Goal: Task Accomplishment & Management: Manage account settings

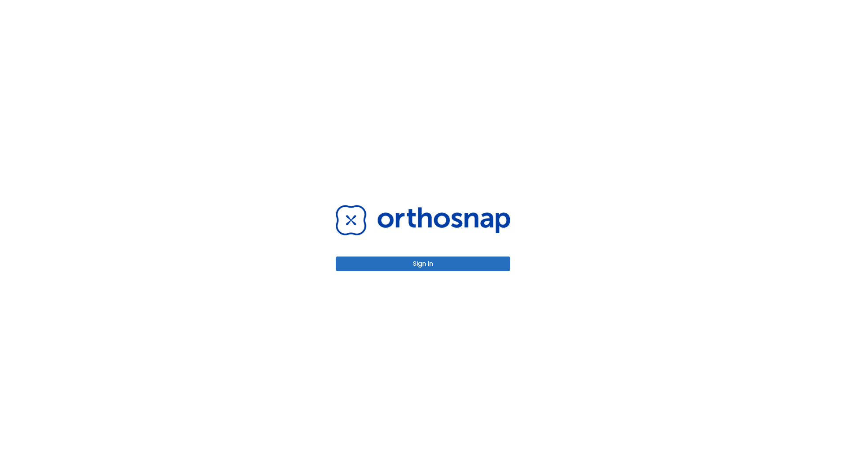
click at [423, 263] on button "Sign in" at bounding box center [423, 263] width 174 height 15
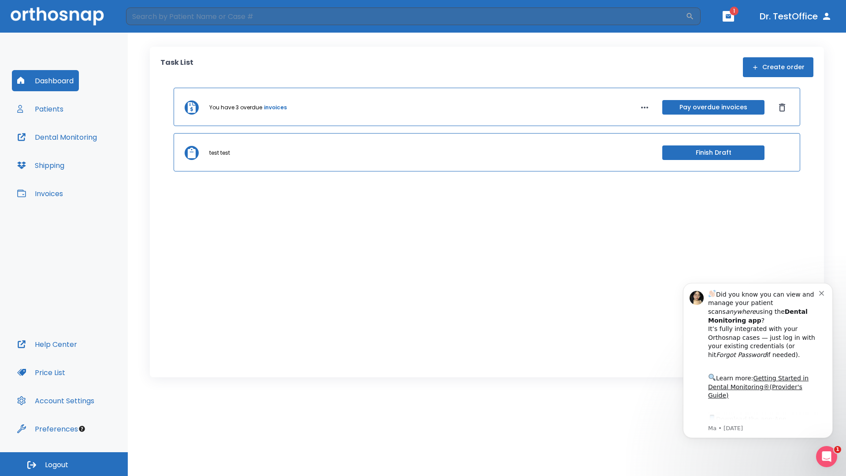
click at [64, 464] on span "Logout" at bounding box center [56, 465] width 23 height 10
